Goal: Transaction & Acquisition: Purchase product/service

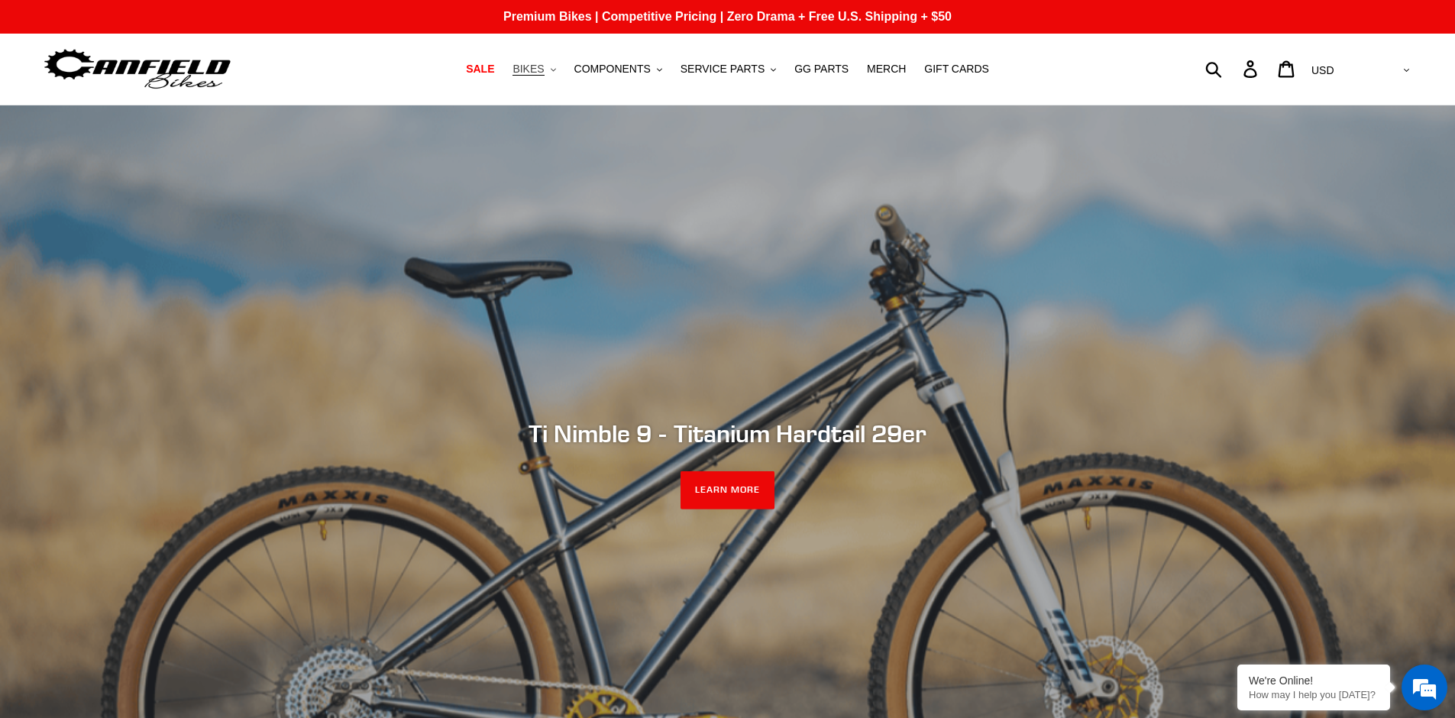
click at [551, 71] on button "BIKES .cls-1{fill:#231f20}" at bounding box center [534, 69] width 58 height 21
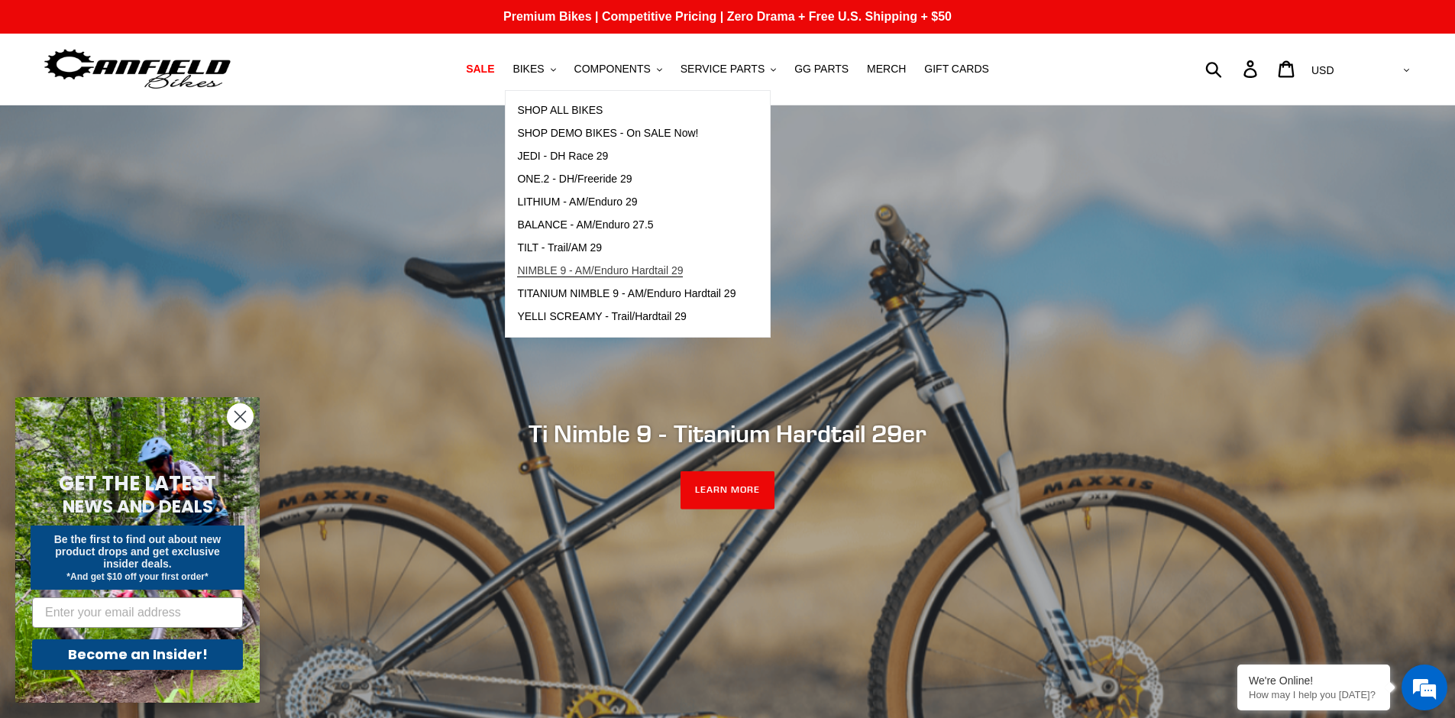
click at [595, 270] on span "NIMBLE 9 - AM/Enduro Hardtail 29" at bounding box center [600, 270] width 166 height 13
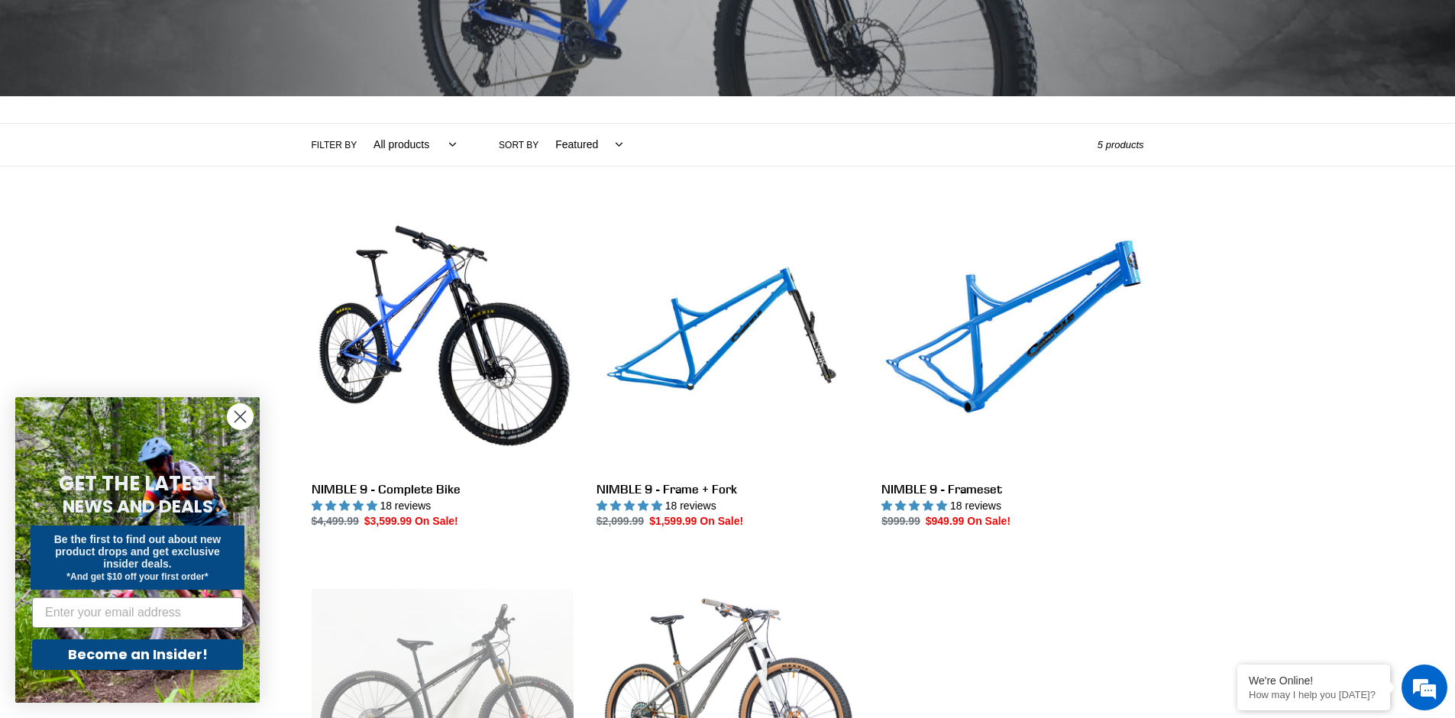
scroll to position [248, 0]
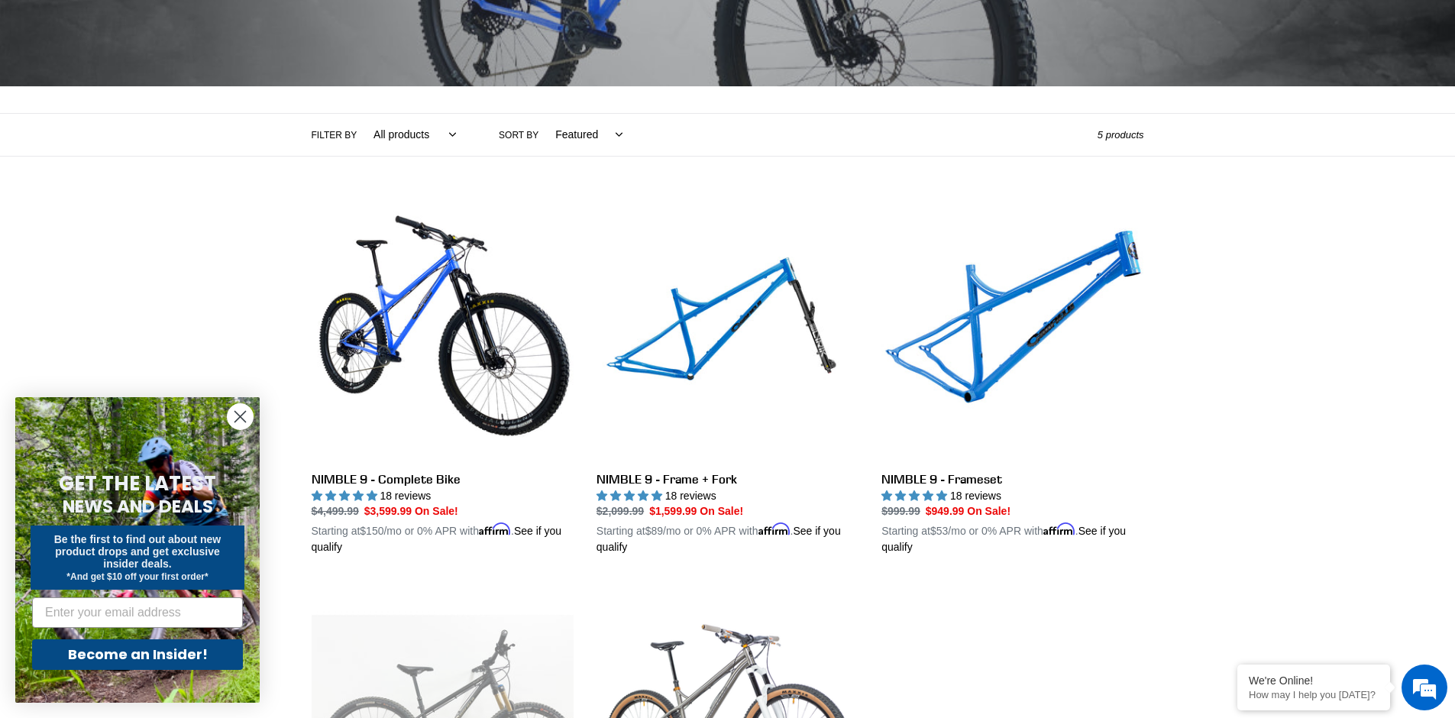
click at [241, 418] on circle "Close dialog" at bounding box center [240, 416] width 25 height 25
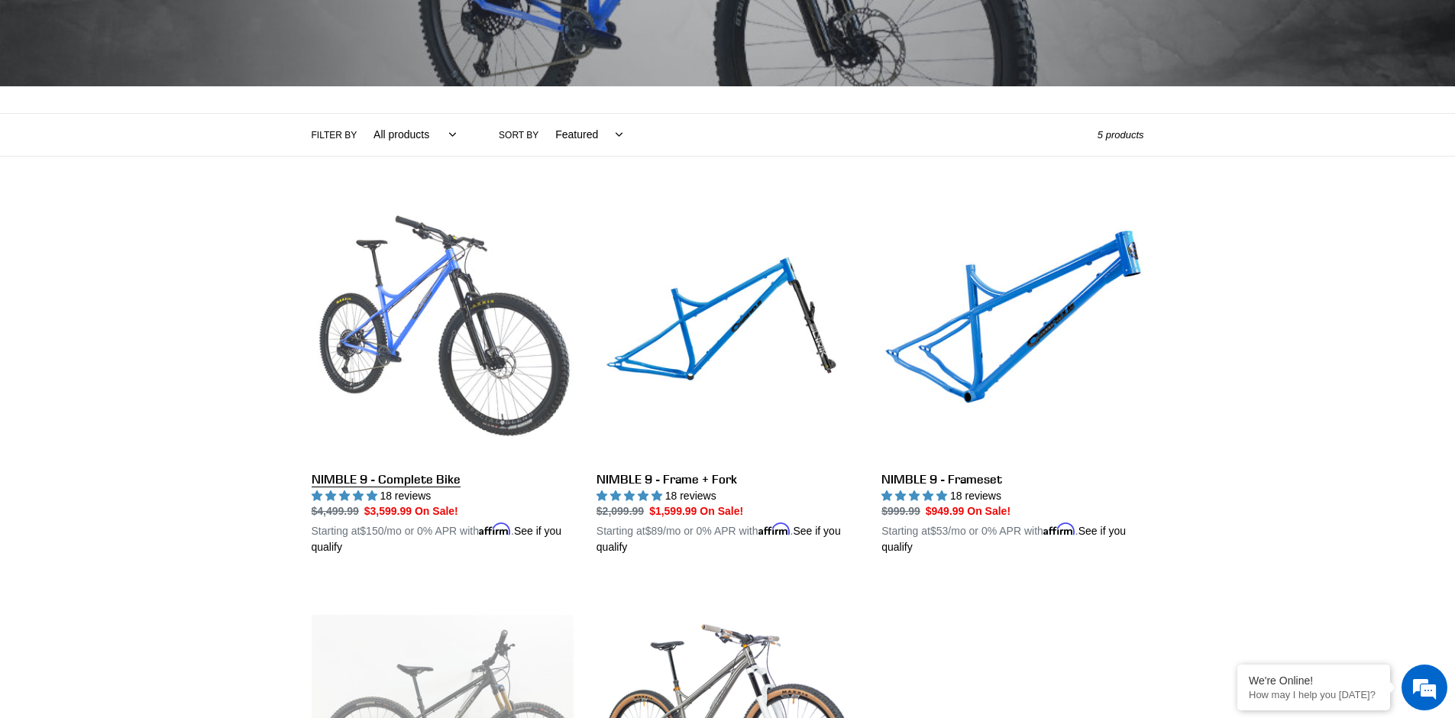
scroll to position [0, 0]
click at [467, 337] on link "NIMBLE 9 - Complete Bike" at bounding box center [443, 377] width 262 height 357
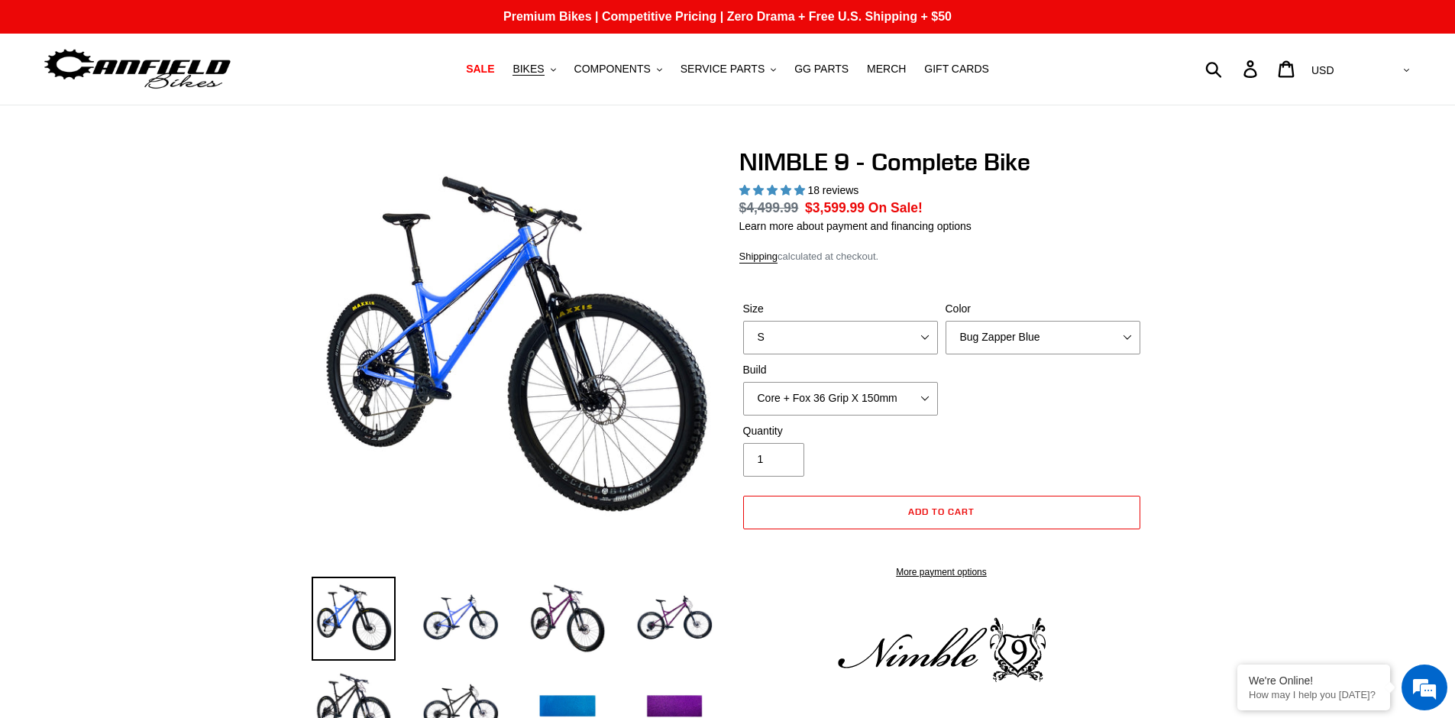
select select "highest-rating"
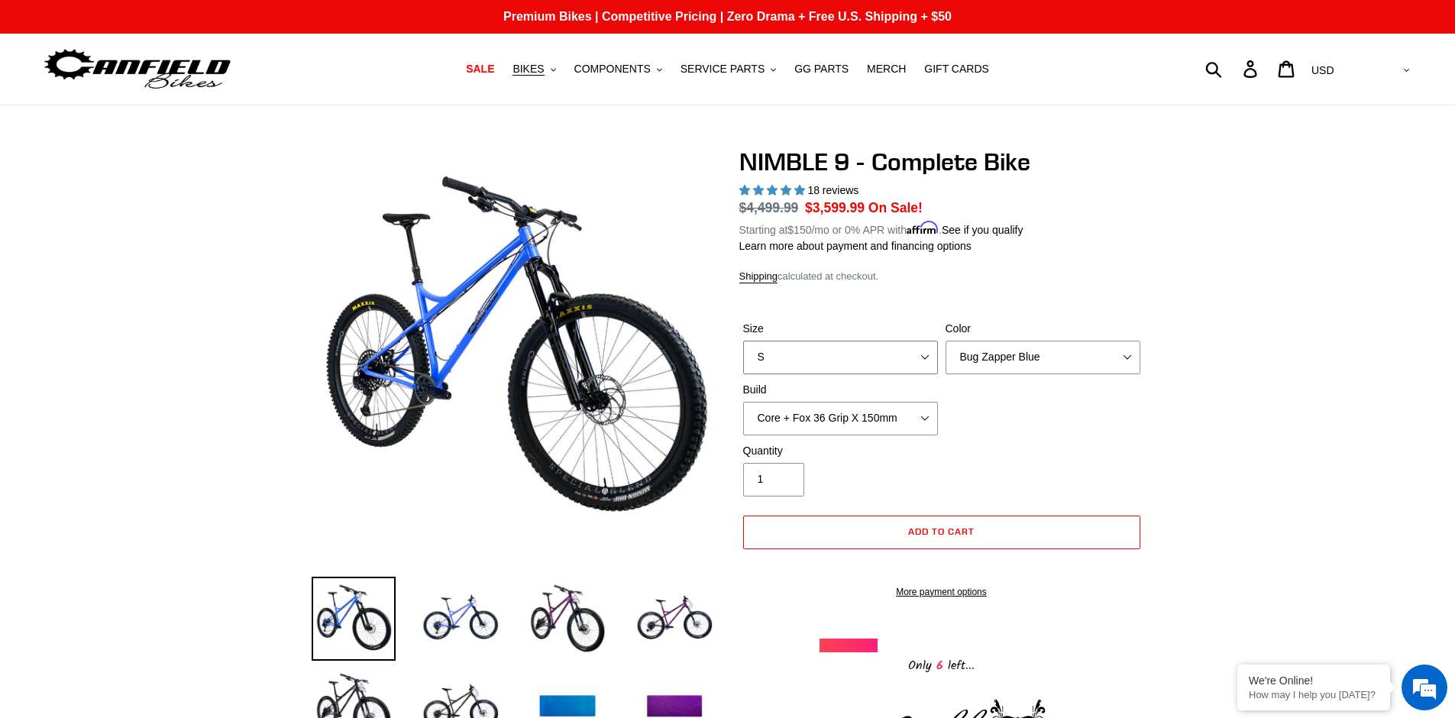
click at [927, 358] on select "S M L XL" at bounding box center [840, 358] width 195 height 34
select select "XL"
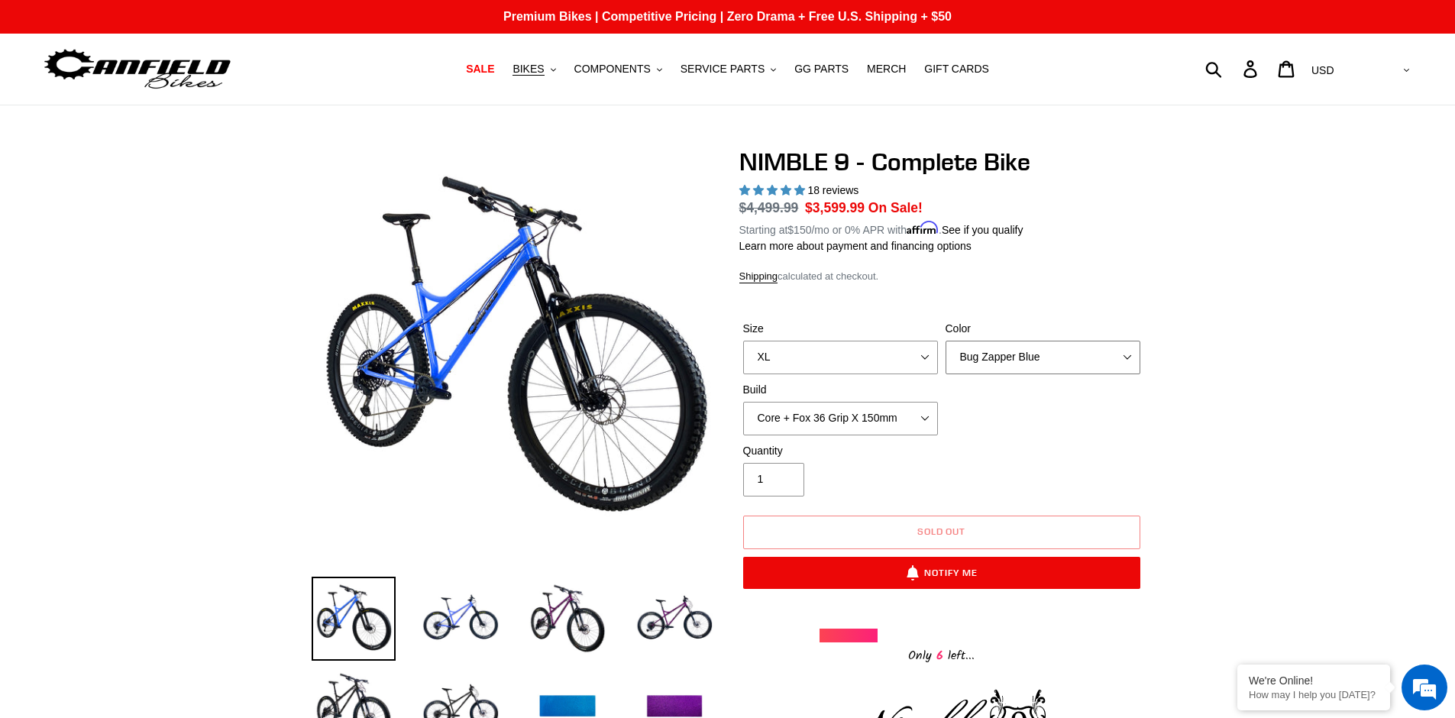
click at [1054, 357] on select "Bug Zapper Blue Purple Haze - Sold Out Galaxy Black" at bounding box center [1042, 358] width 195 height 34
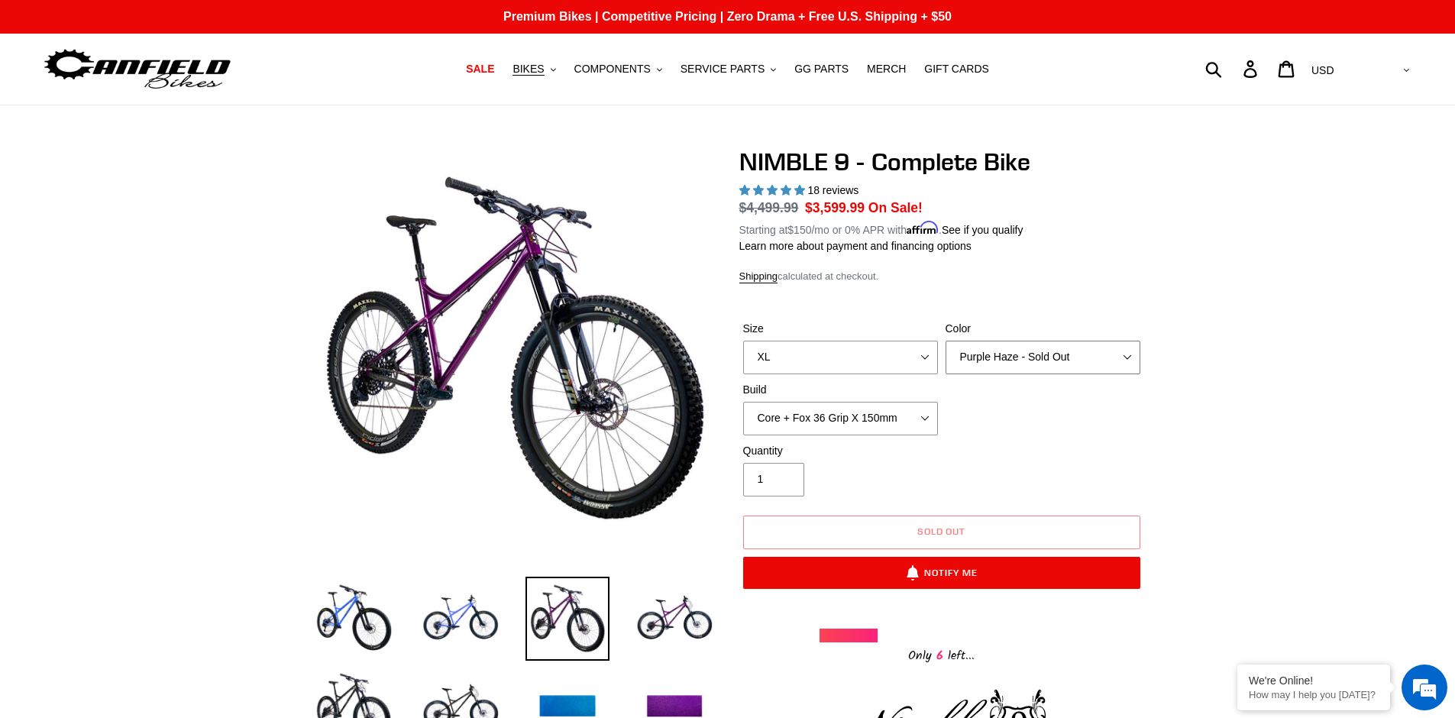
click at [1065, 368] on select "Bug Zapper Blue Purple Haze - Sold Out Galaxy Black" at bounding box center [1042, 358] width 195 height 34
select select "Galaxy Black"
